Goal: Find contact information: Find contact information

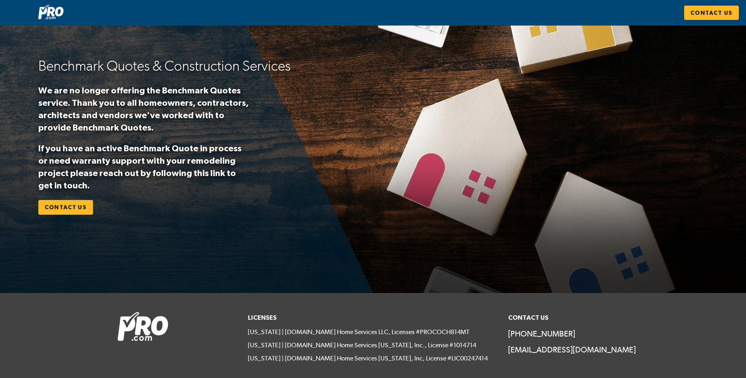
scroll to position [74, 0]
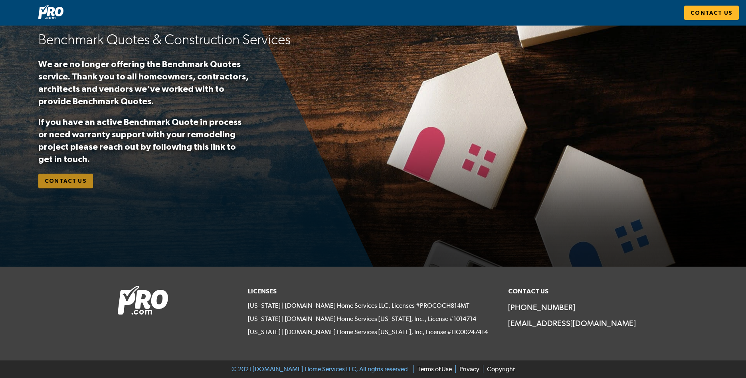
click at [85, 184] on link "Contact Us" at bounding box center [65, 181] width 55 height 15
